Goal: Task Accomplishment & Management: Use online tool/utility

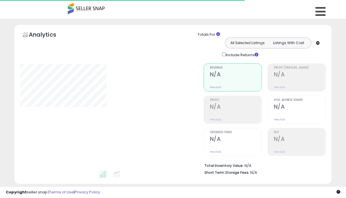
select select "**"
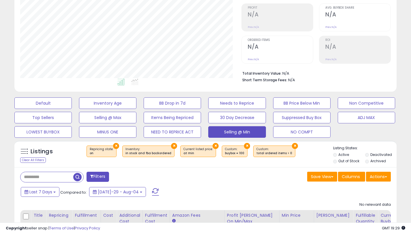
scroll to position [132, 0]
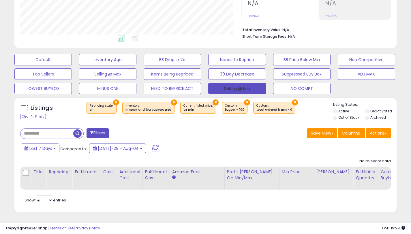
click at [245, 83] on button "Selling @ Min" at bounding box center [236, 89] width 57 height 12
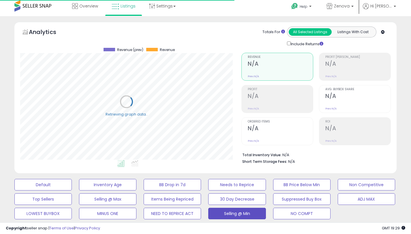
scroll to position [0, 0]
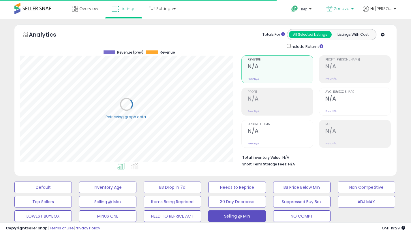
click at [341, 14] on link "Zenova" at bounding box center [340, 9] width 36 height 19
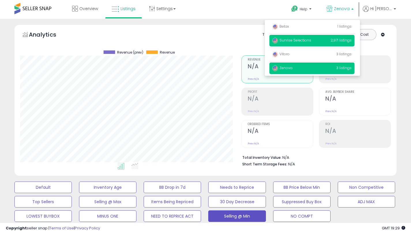
scroll to position [118, 221]
click at [331, 40] on p "Sunrise Selections 2,971 listings" at bounding box center [311, 41] width 85 height 12
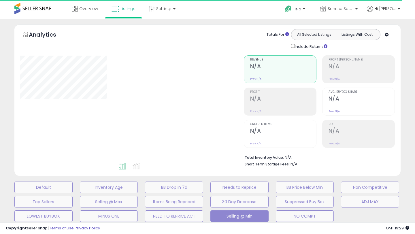
select select "**"
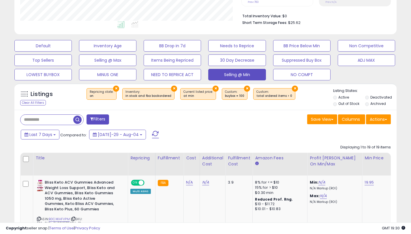
scroll to position [101, 0]
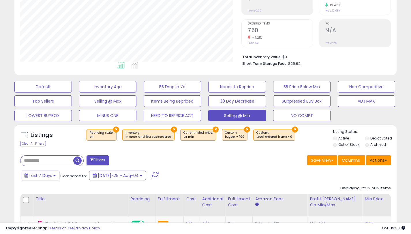
click at [376, 161] on button "Actions" at bounding box center [378, 160] width 25 height 10
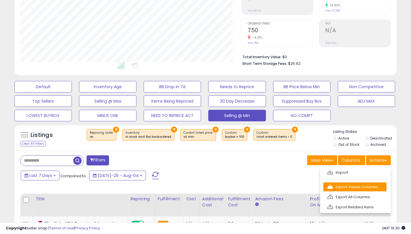
click at [359, 185] on link "Export Visible Columns" at bounding box center [354, 187] width 63 height 9
